Goal: Task Accomplishment & Management: Use online tool/utility

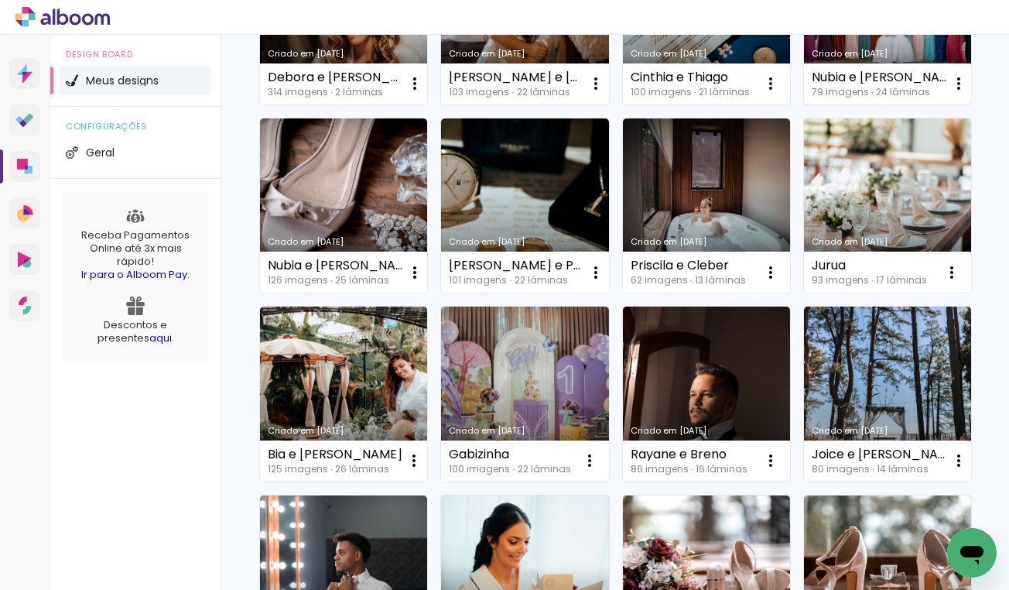
scroll to position [289, 0]
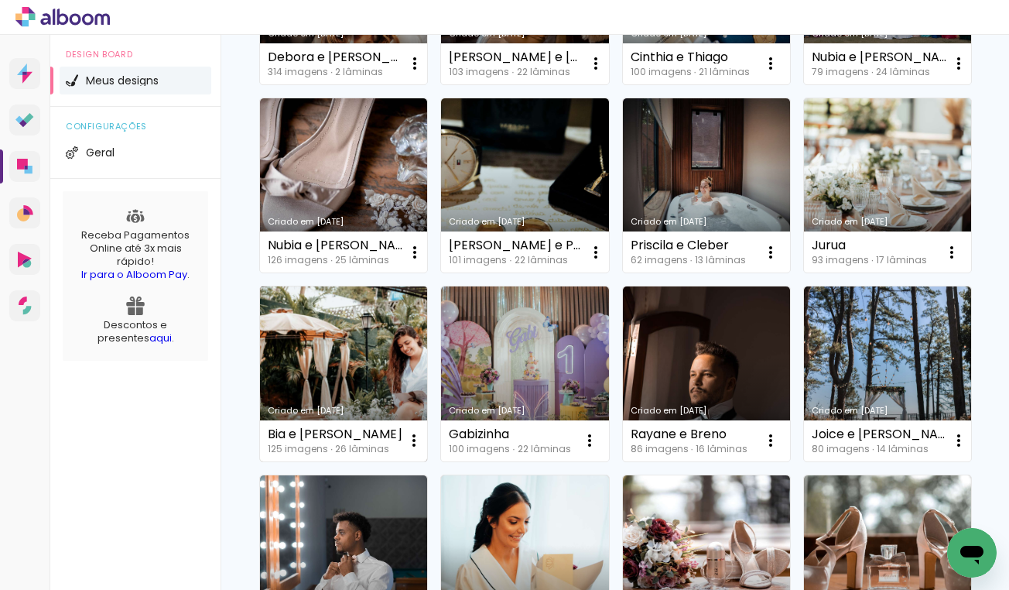
click at [377, 358] on link "Criado em [DATE]" at bounding box center [343, 373] width 167 height 175
click at [0, 0] on neon-animated-pages "Confirmar Cancelar" at bounding box center [0, 0] width 0 height 0
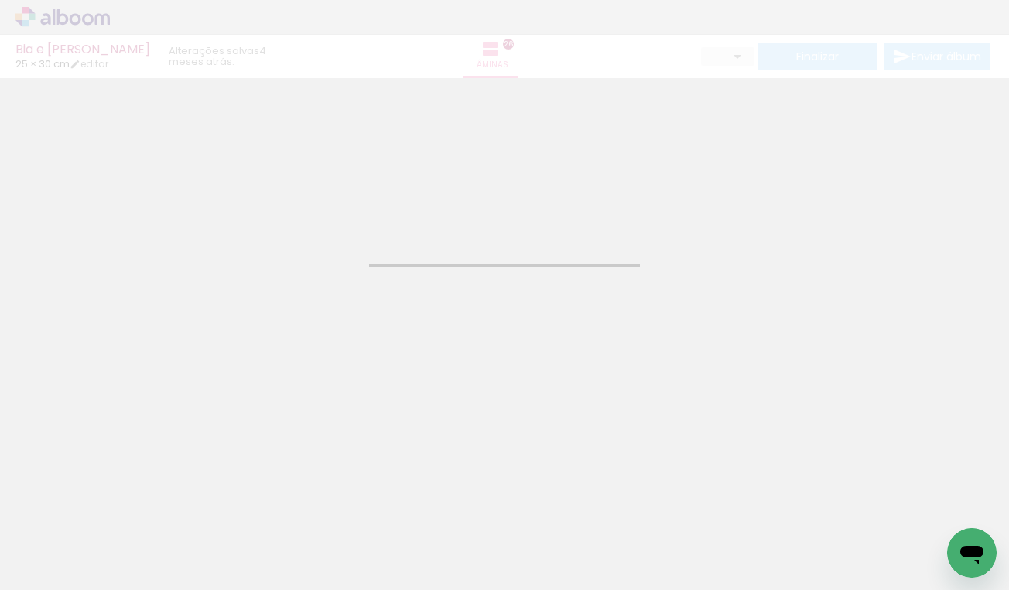
type input "JPG"
type input "Alta, 300 DPI"
